Goal: Task Accomplishment & Management: Use online tool/utility

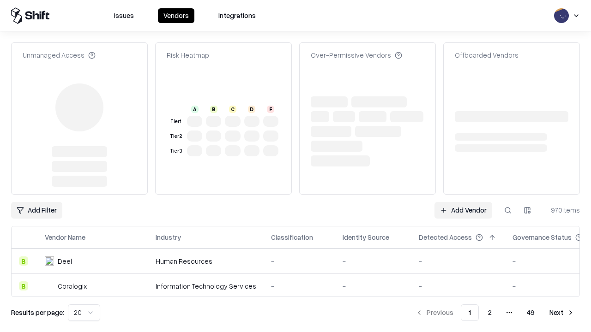
click at [463, 202] on link "Add Vendor" at bounding box center [463, 210] width 58 height 17
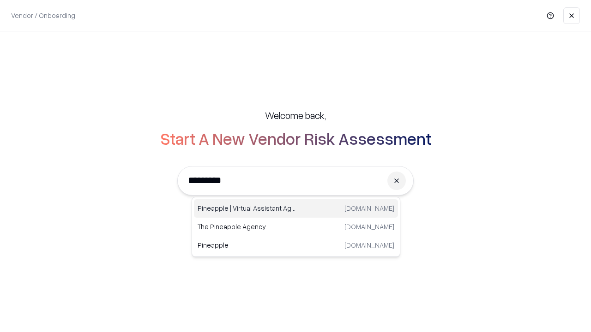
click at [296, 209] on div "Pineapple | Virtual Assistant Agency [DOMAIN_NAME]" at bounding box center [296, 208] width 204 height 18
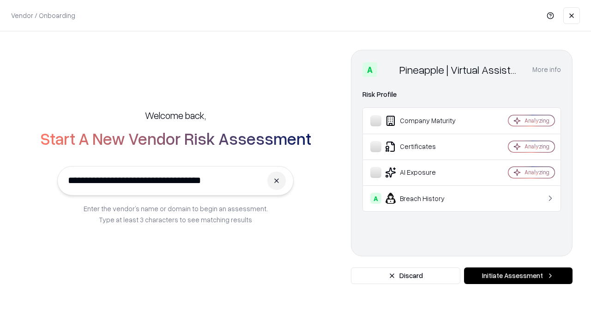
type input "**********"
click at [518, 276] on button "Initiate Assessment" at bounding box center [518, 276] width 108 height 17
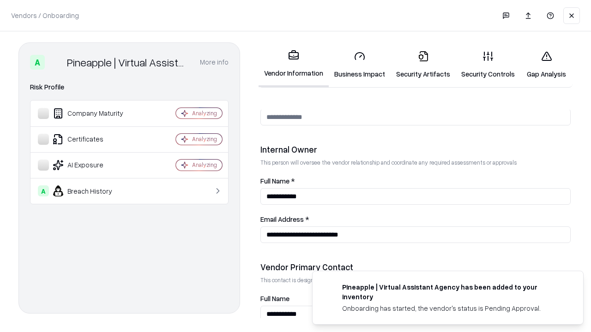
scroll to position [478, 0]
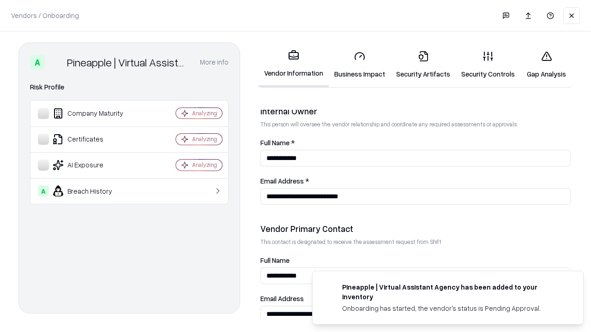
click at [359, 65] on link "Business Impact" at bounding box center [359, 64] width 62 height 43
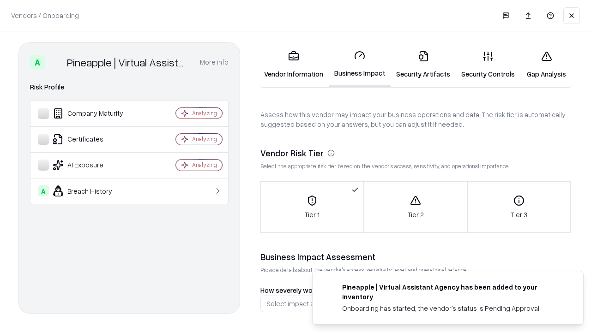
click at [546, 65] on link "Gap Analysis" at bounding box center [546, 64] width 52 height 43
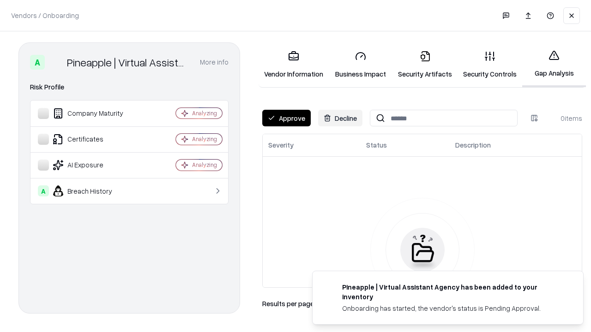
click at [286, 118] on button "Approve" at bounding box center [286, 118] width 48 height 17
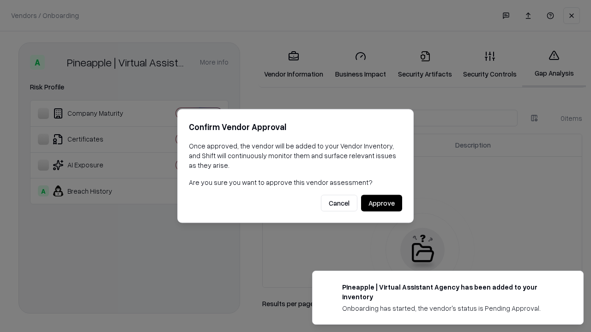
click at [381, 203] on button "Approve" at bounding box center [381, 203] width 41 height 17
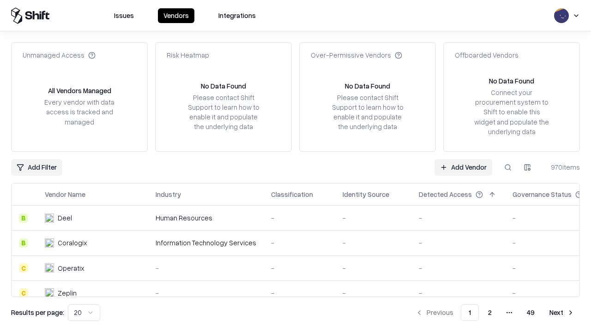
type input "**********"
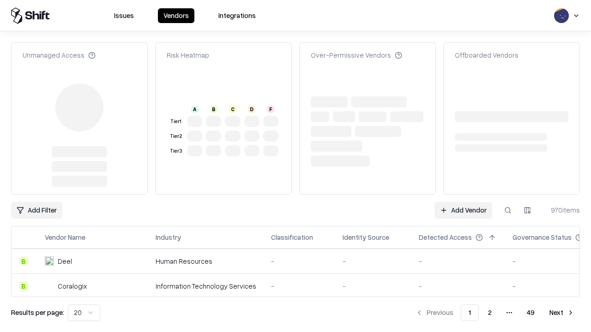
click at [463, 210] on link "Add Vendor" at bounding box center [463, 210] width 58 height 17
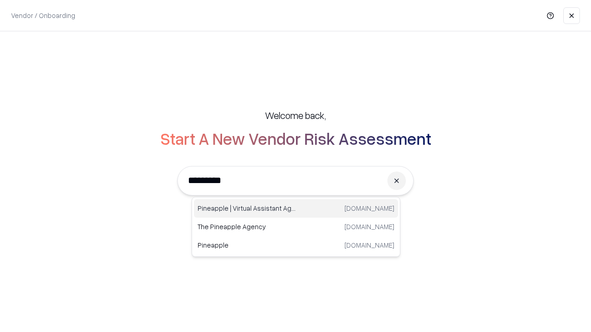
click at [296, 209] on div "Pineapple | Virtual Assistant Agency [DOMAIN_NAME]" at bounding box center [296, 208] width 204 height 18
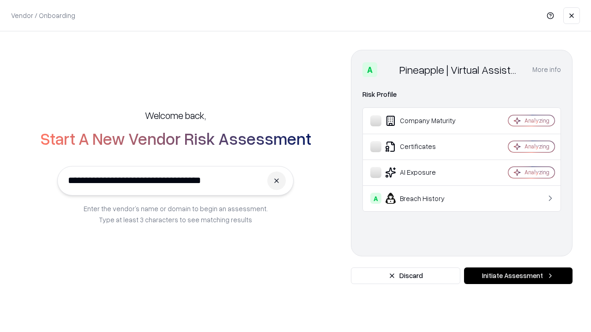
type input "**********"
click at [518, 276] on button "Initiate Assessment" at bounding box center [518, 276] width 108 height 17
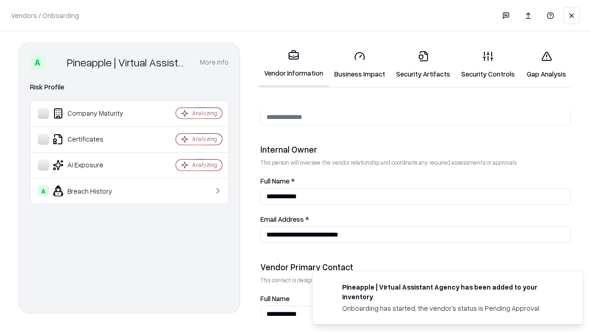
scroll to position [478, 0]
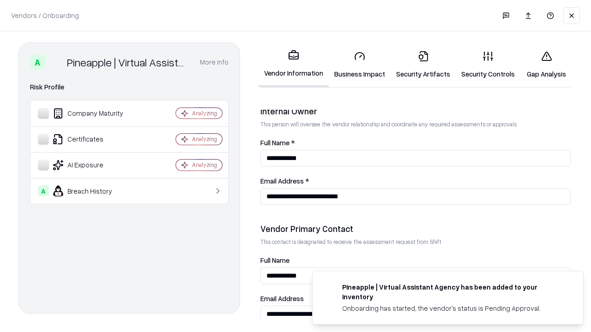
click at [546, 65] on link "Gap Analysis" at bounding box center [546, 64] width 52 height 43
